Goal: Task Accomplishment & Management: Use online tool/utility

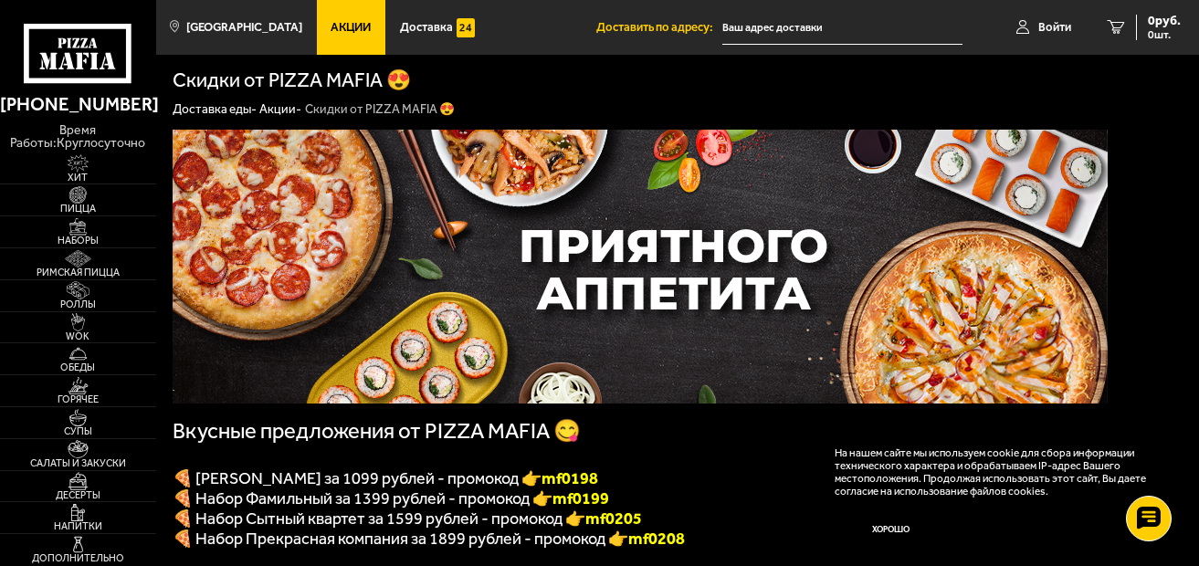
click at [758, 23] on input "text" at bounding box center [843, 28] width 240 height 34
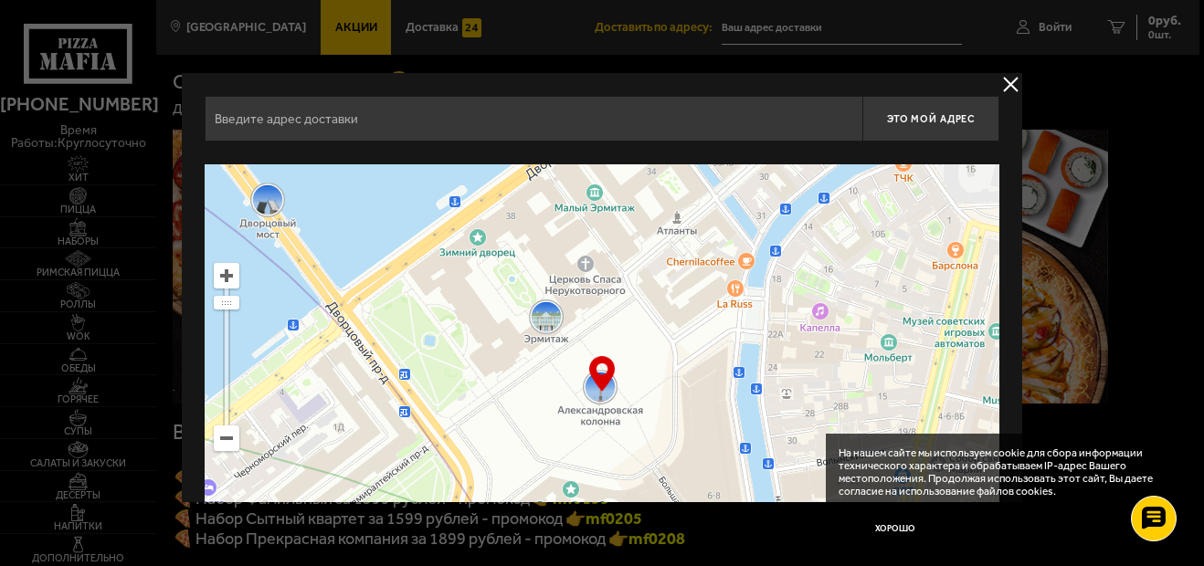
click at [417, 120] on input "text" at bounding box center [534, 119] width 658 height 46
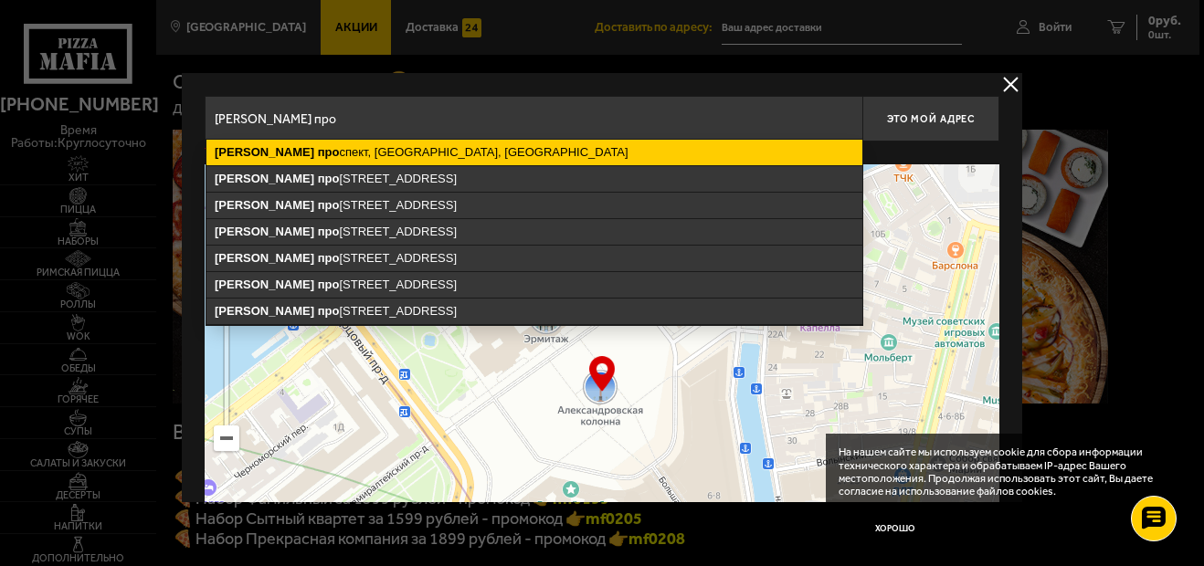
click at [409, 155] on ymaps "[PERSON_NAME] про спект, [GEOGRAPHIC_DATA], [GEOGRAPHIC_DATA]" at bounding box center [534, 153] width 656 height 26
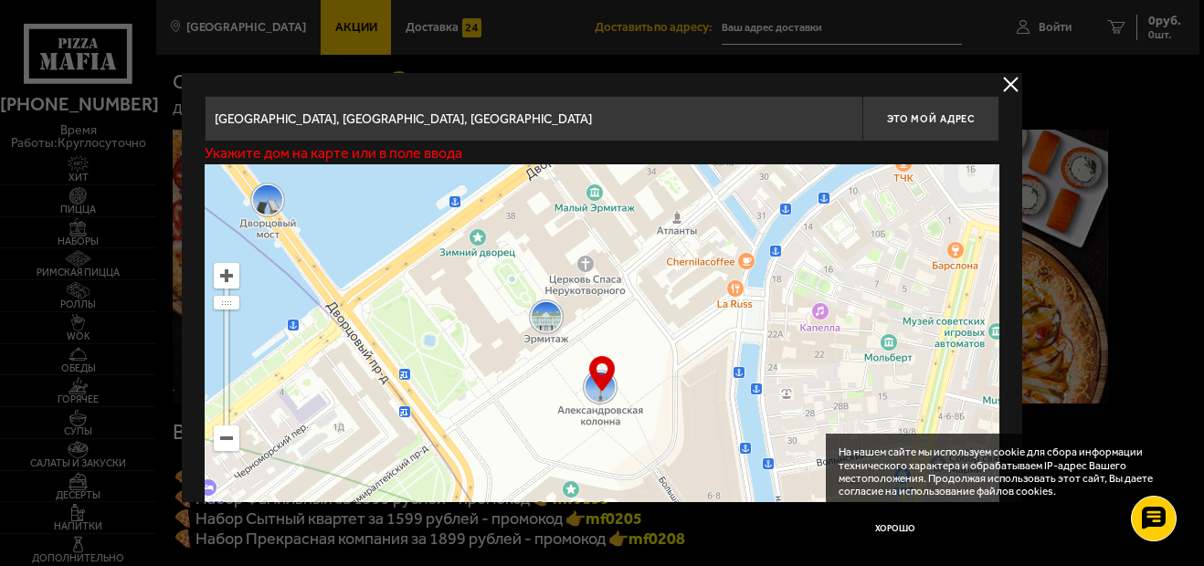
click at [546, 116] on input "[GEOGRAPHIC_DATA], [GEOGRAPHIC_DATA], [GEOGRAPHIC_DATA]" at bounding box center [534, 119] width 658 height 46
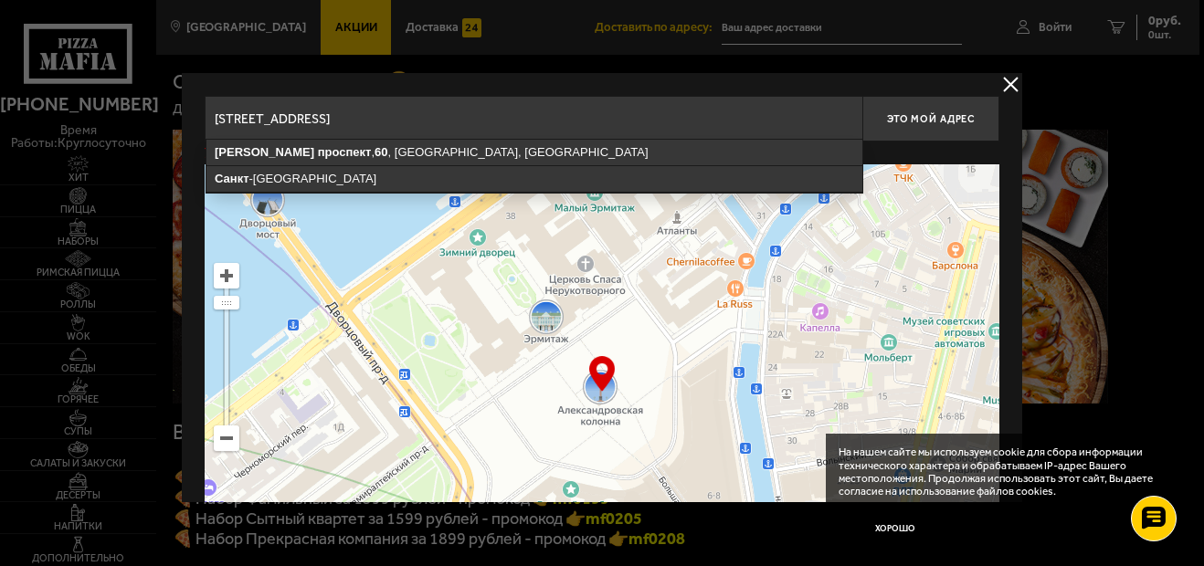
click at [558, 121] on input "[STREET_ADDRESS]" at bounding box center [534, 119] width 658 height 46
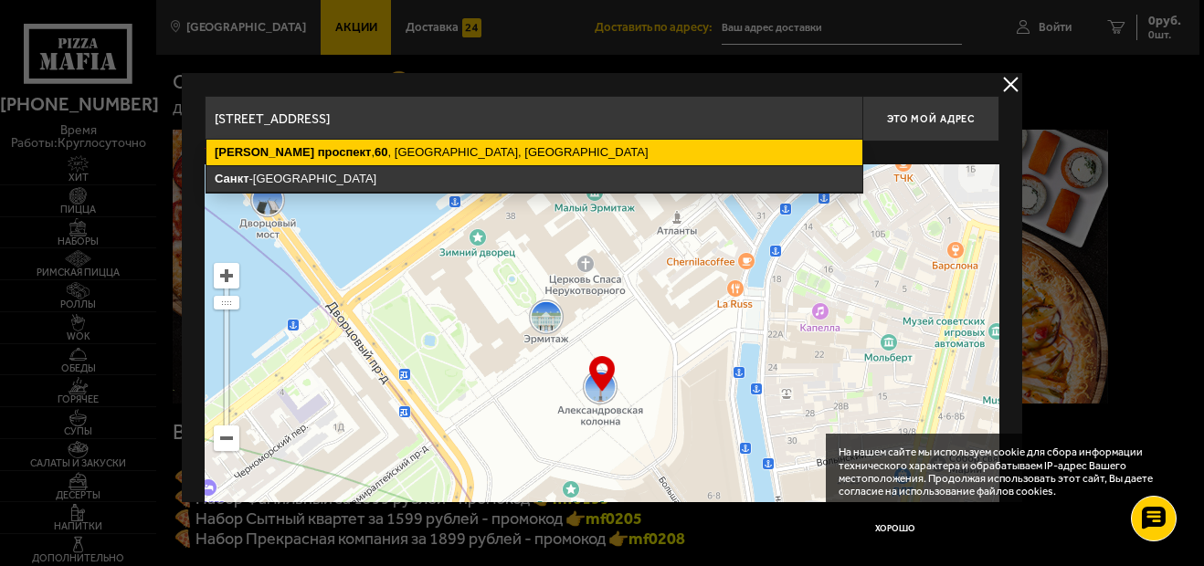
click at [257, 159] on ymaps "[STREET_ADDRESS]" at bounding box center [534, 153] width 656 height 26
type input "[STREET_ADDRESS]"
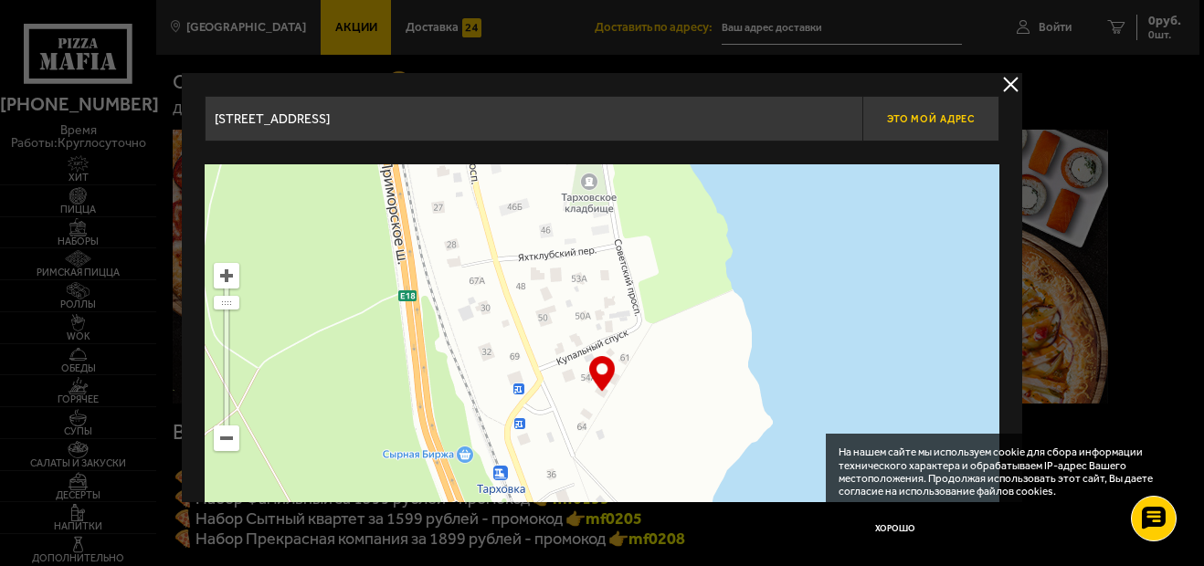
click at [916, 119] on span "Это мой адрес" at bounding box center [931, 119] width 88 height 12
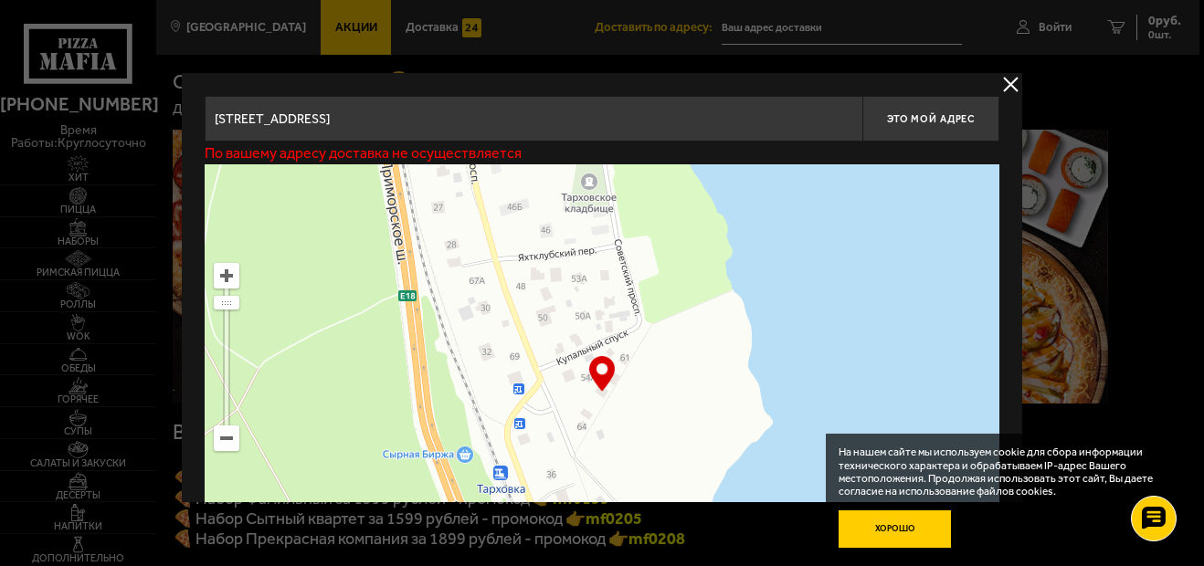
click at [898, 521] on button "Хорошо" at bounding box center [895, 529] width 113 height 37
